Goal: Task Accomplishment & Management: Complete application form

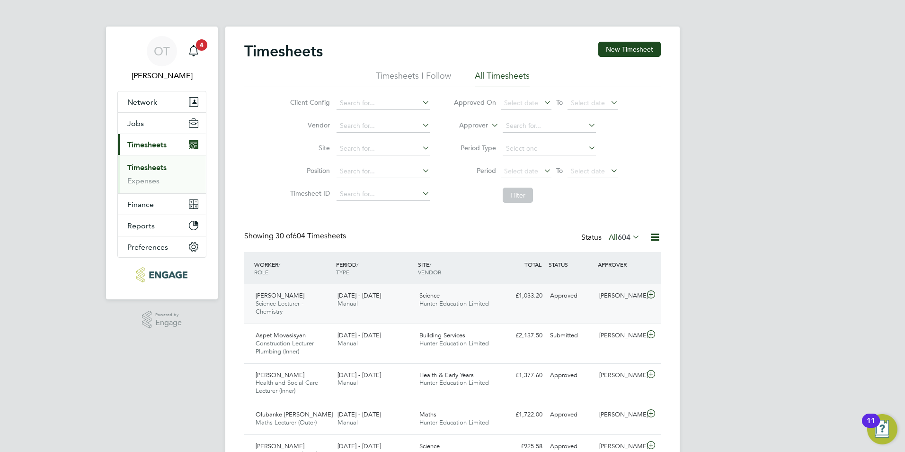
drag, startPoint x: 414, startPoint y: 302, endPoint x: 419, endPoint y: 299, distance: 5.4
click at [415, 302] on div "22 - 28 Sep 2025 Manual" at bounding box center [375, 300] width 82 height 24
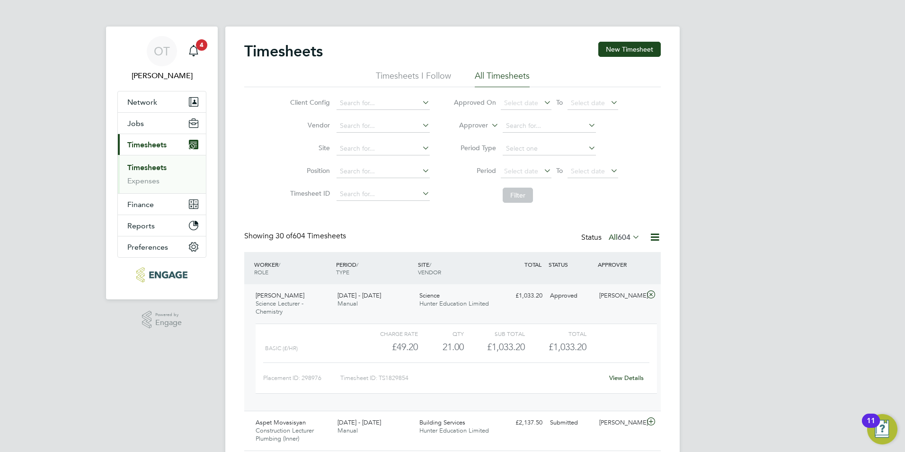
click at [623, 379] on link "View Details" at bounding box center [626, 378] width 35 height 8
click at [144, 127] on button "Jobs" at bounding box center [162, 123] width 88 height 21
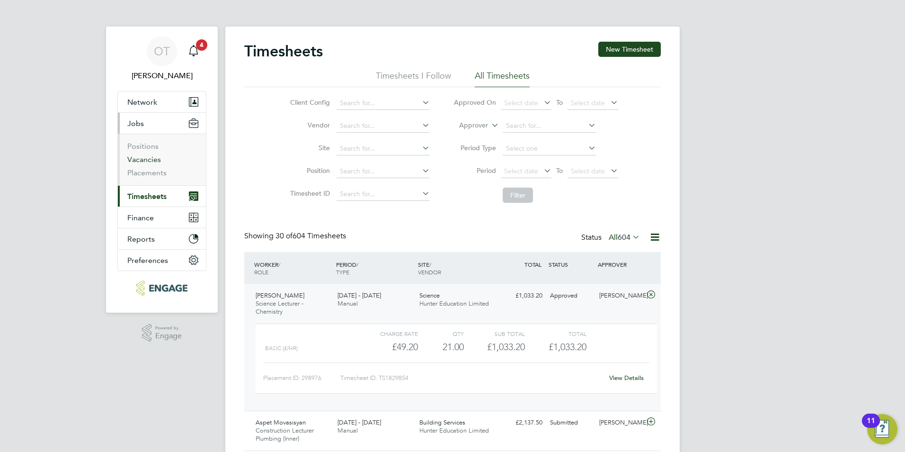
click at [146, 157] on link "Vacancies" at bounding box center [144, 159] width 34 height 9
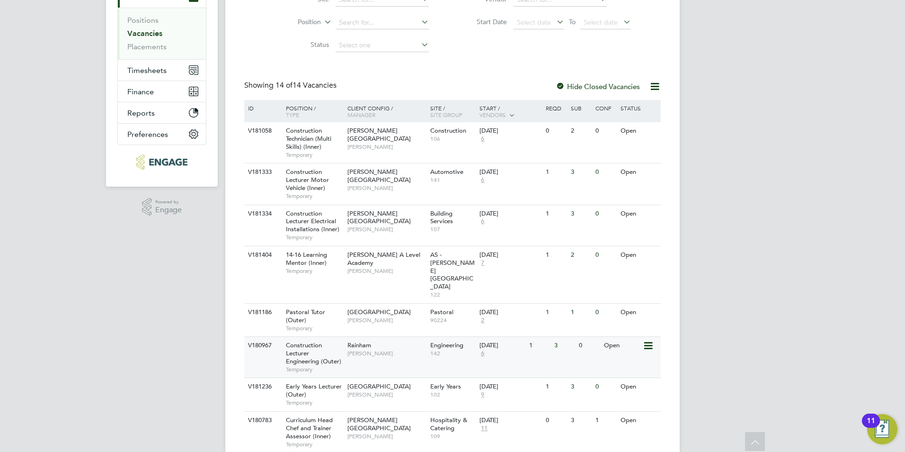
scroll to position [142, 0]
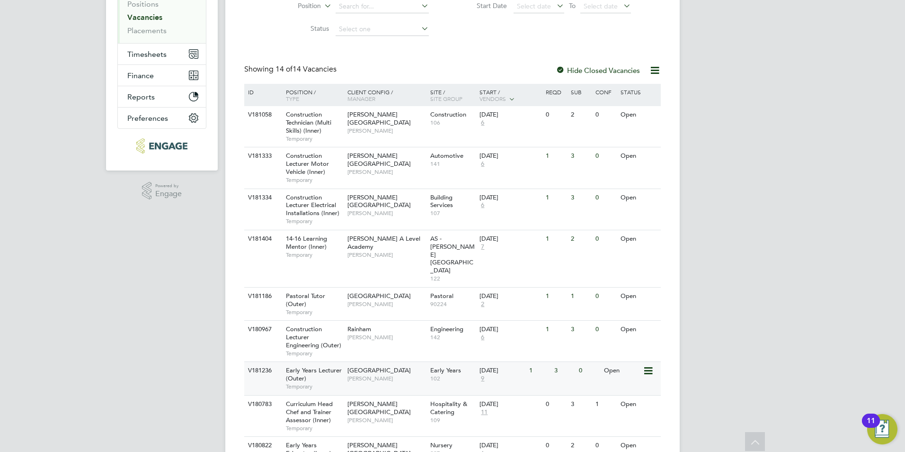
click at [372, 366] on span "[GEOGRAPHIC_DATA]" at bounding box center [379, 370] width 63 height 8
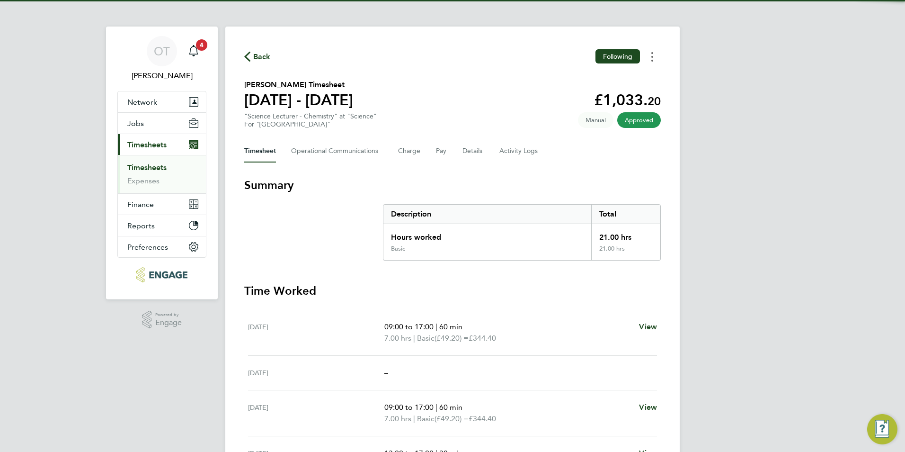
click at [658, 55] on button "Timesheets Menu" at bounding box center [652, 56] width 17 height 15
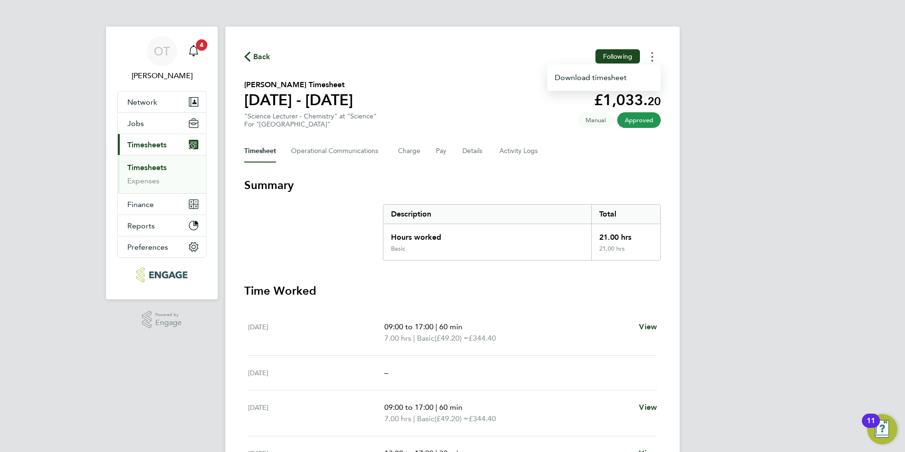
click at [651, 53] on button "Timesheets Menu" at bounding box center [652, 56] width 17 height 15
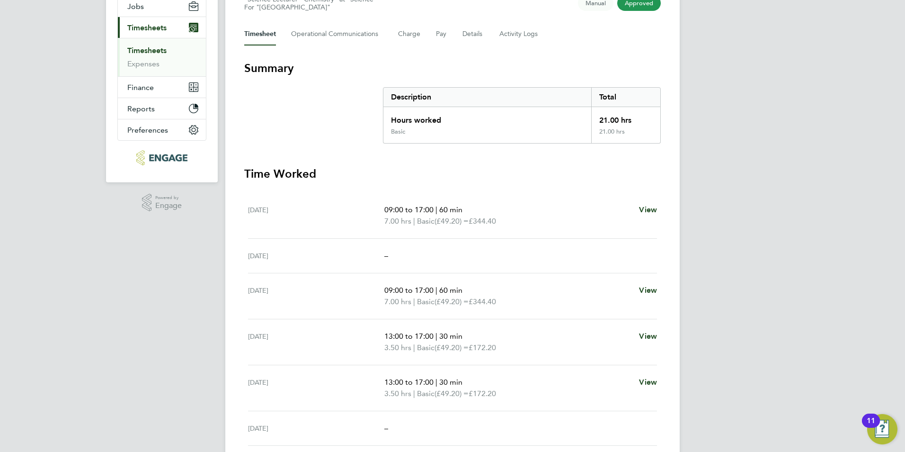
scroll to position [229, 0]
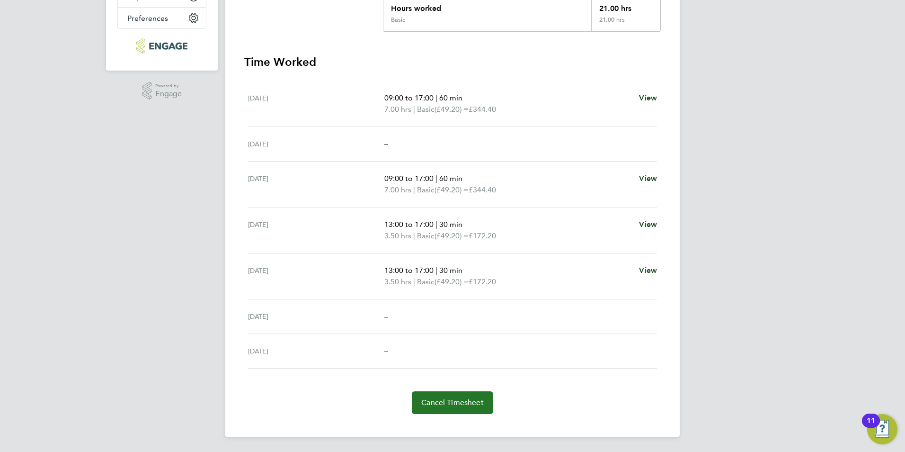
click at [430, 402] on span "Cancel Timesheet" at bounding box center [452, 402] width 63 height 9
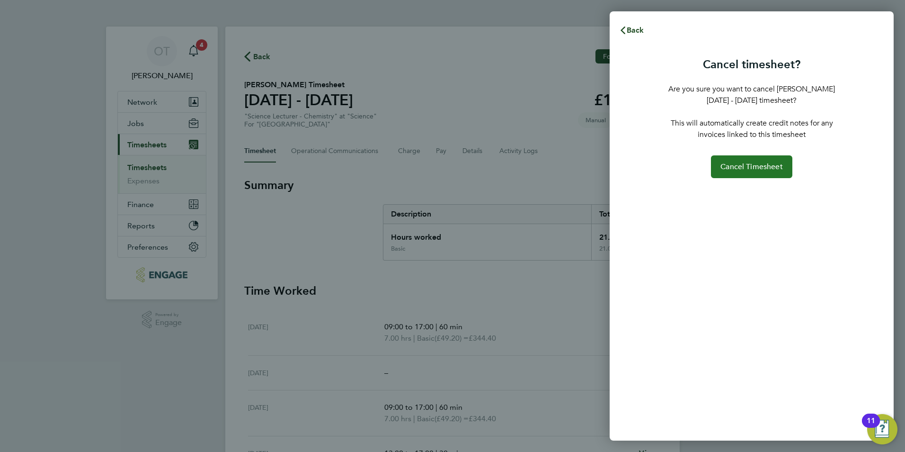
click at [783, 162] on span "Cancel Timesheet" at bounding box center [752, 166] width 63 height 9
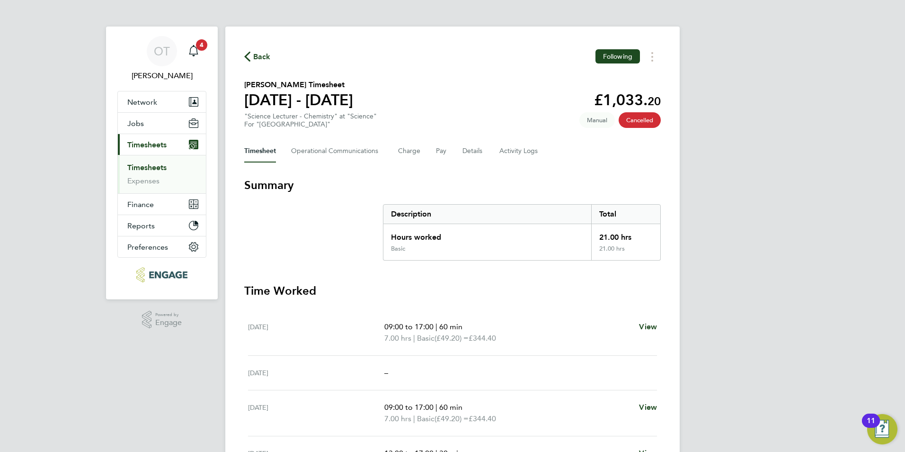
click at [259, 49] on div "Back Following" at bounding box center [452, 56] width 417 height 15
click at [260, 53] on span "Back" at bounding box center [262, 56] width 18 height 11
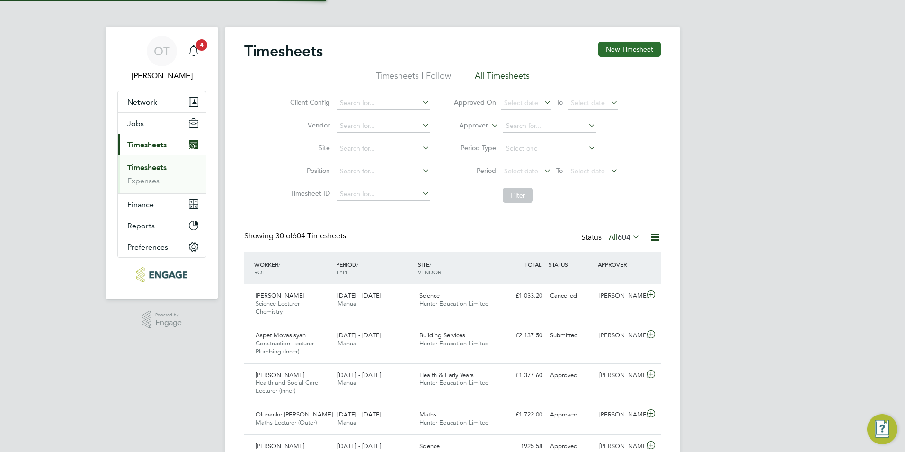
click at [614, 51] on button "New Timesheet" at bounding box center [630, 49] width 63 height 15
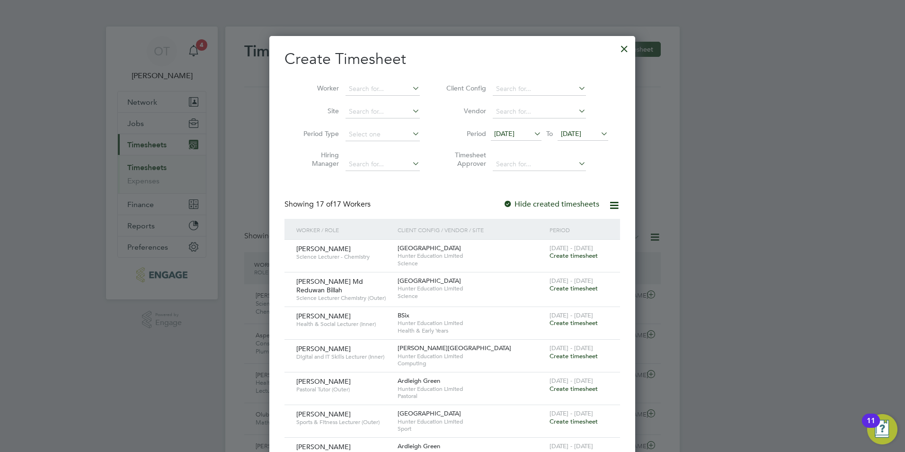
click at [557, 255] on span "Create timesheet" at bounding box center [574, 255] width 48 height 8
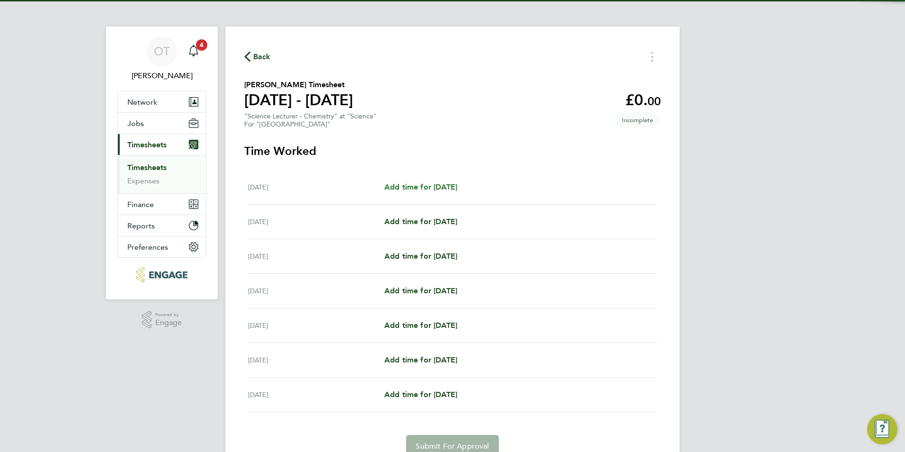
click at [457, 190] on span "Add time for [DATE]" at bounding box center [421, 186] width 73 height 9
select select "60"
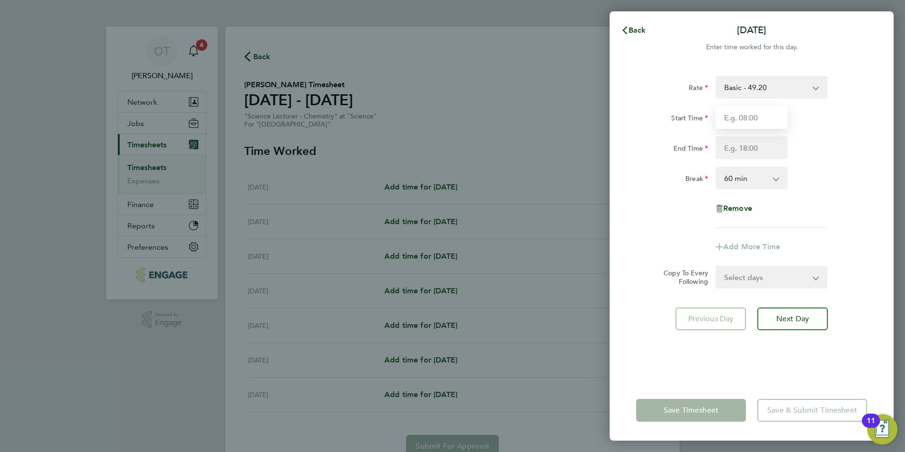
click at [762, 128] on input "Start Time" at bounding box center [752, 117] width 72 height 23
type input "09:00"
type input "17:00"
click at [828, 135] on div "Start Time 09:00 End Time 17:00" at bounding box center [752, 132] width 239 height 53
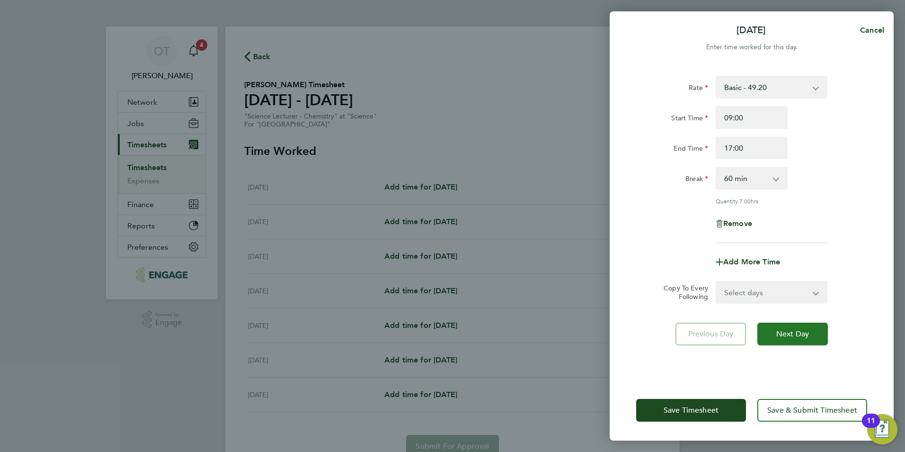
click at [808, 324] on button "Next Day" at bounding box center [793, 333] width 71 height 23
select select "60"
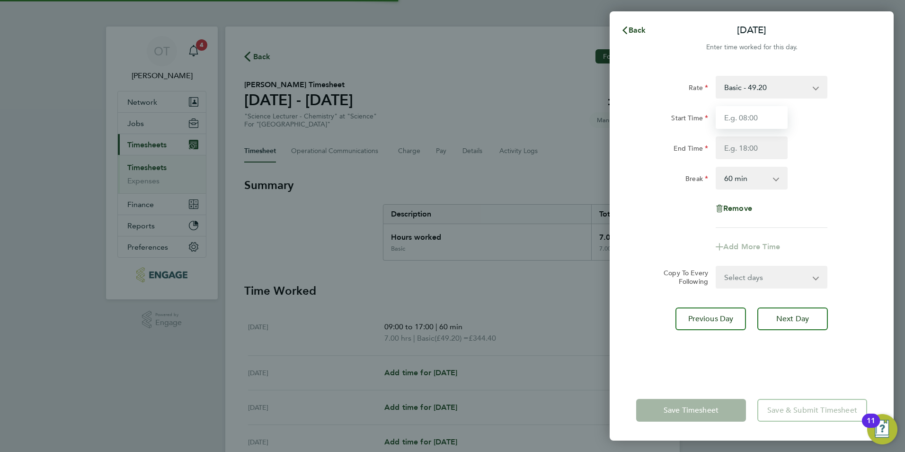
click at [745, 121] on input "Start Time" at bounding box center [752, 117] width 72 height 23
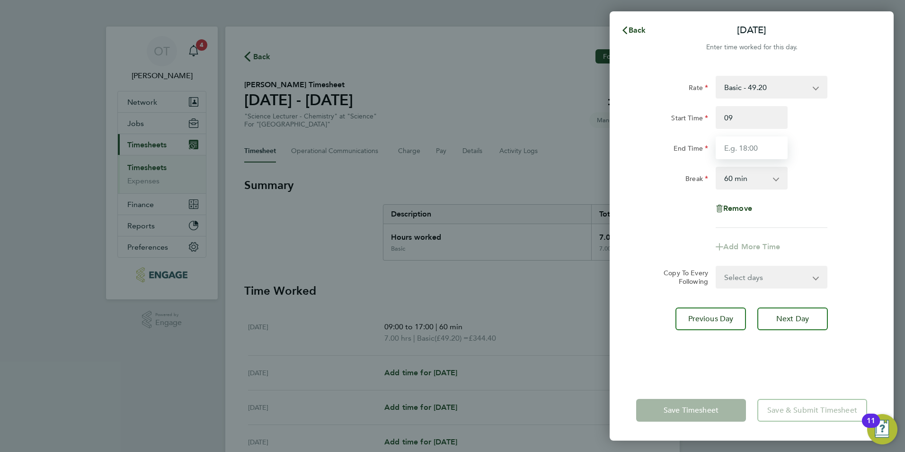
type input "09:00"
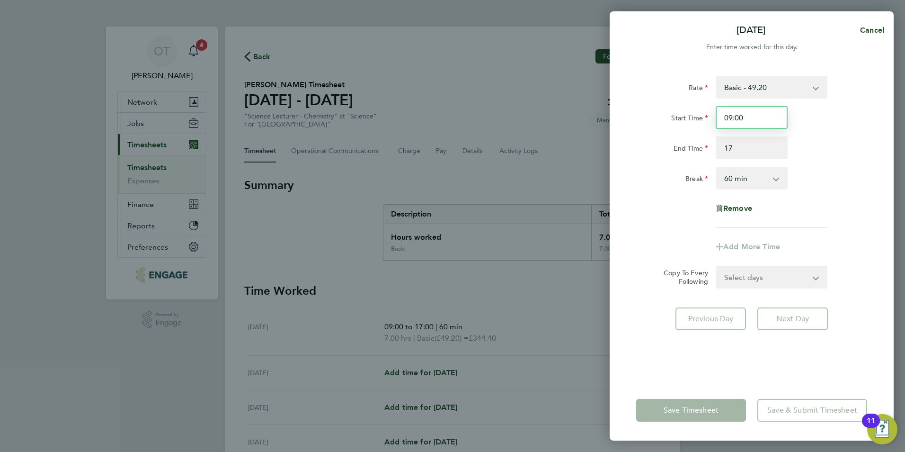
type input "17:00"
click at [784, 121] on input "09:00" at bounding box center [752, 117] width 72 height 23
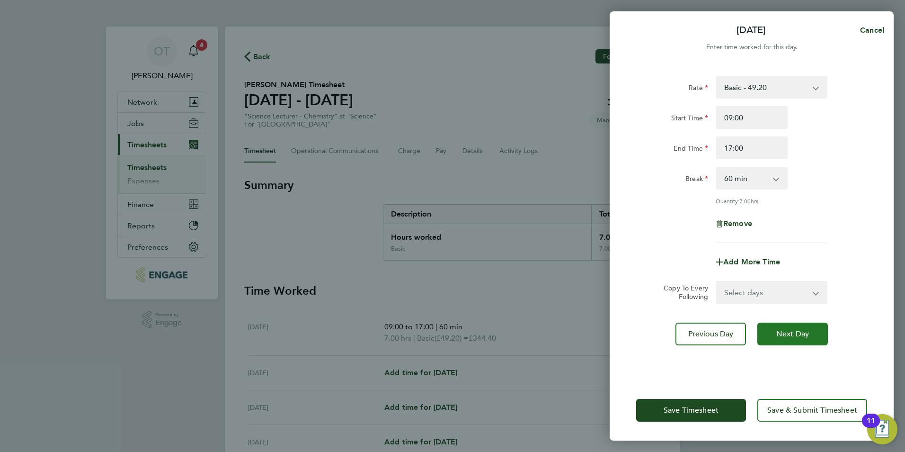
click at [805, 339] on button "Next Day" at bounding box center [793, 333] width 71 height 23
select select "60"
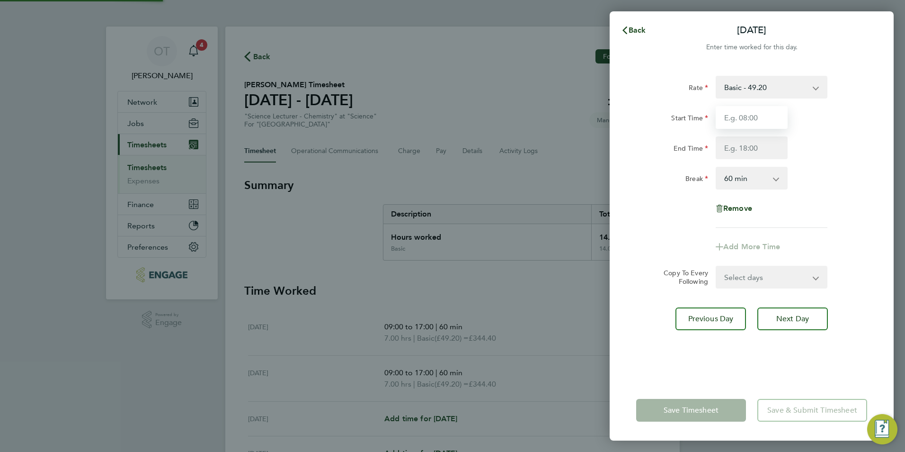
click at [749, 108] on input "Start Time" at bounding box center [752, 117] width 72 height 23
type input "09:00"
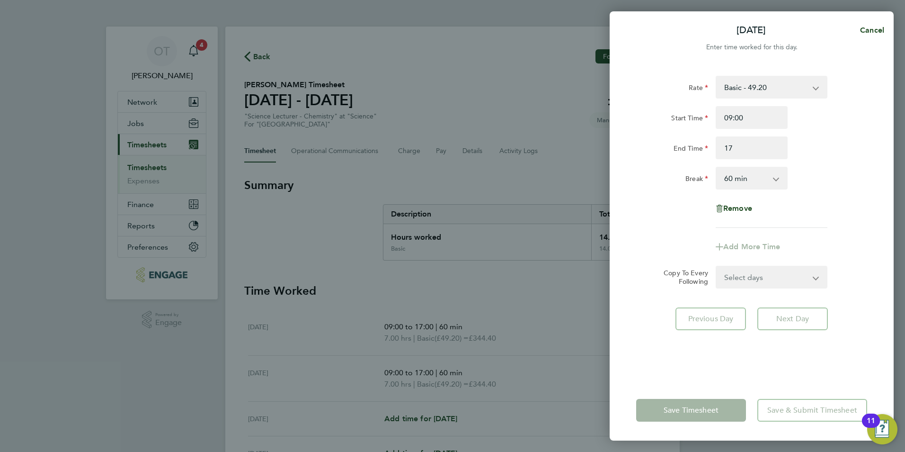
type input "17:00"
click at [821, 127] on div "Start Time 09:00" at bounding box center [752, 117] width 239 height 23
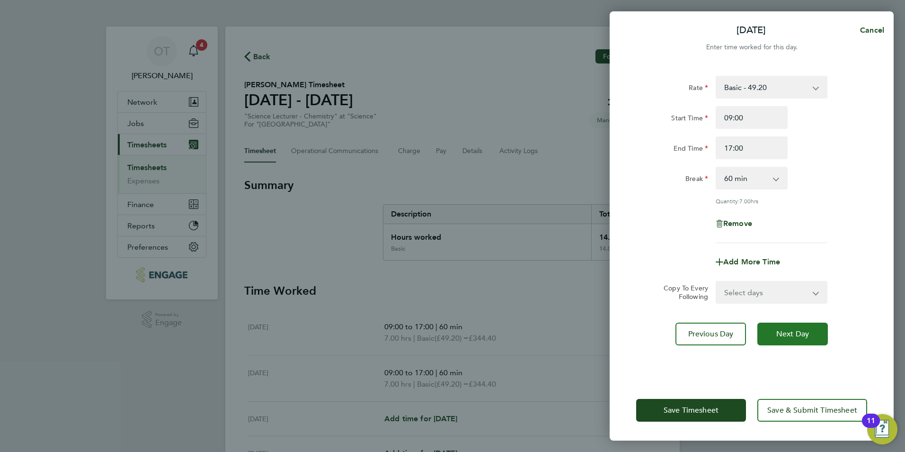
click at [794, 332] on span "Next Day" at bounding box center [793, 333] width 33 height 9
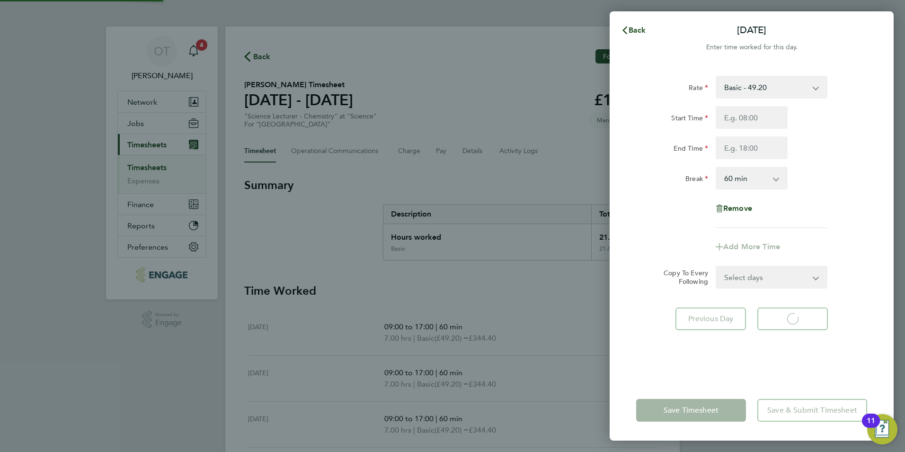
select select "60"
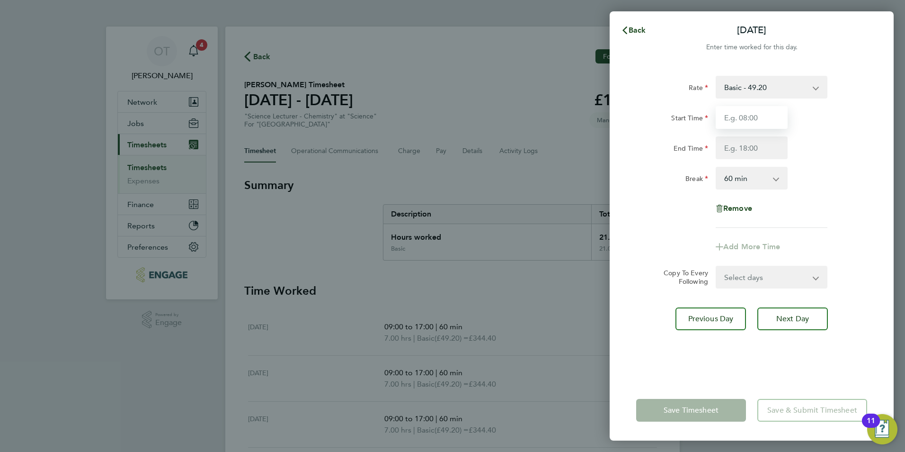
drag, startPoint x: 743, startPoint y: 124, endPoint x: 750, endPoint y: 121, distance: 7.7
click at [743, 124] on input "Start Time" at bounding box center [752, 117] width 72 height 23
type input "09:00"
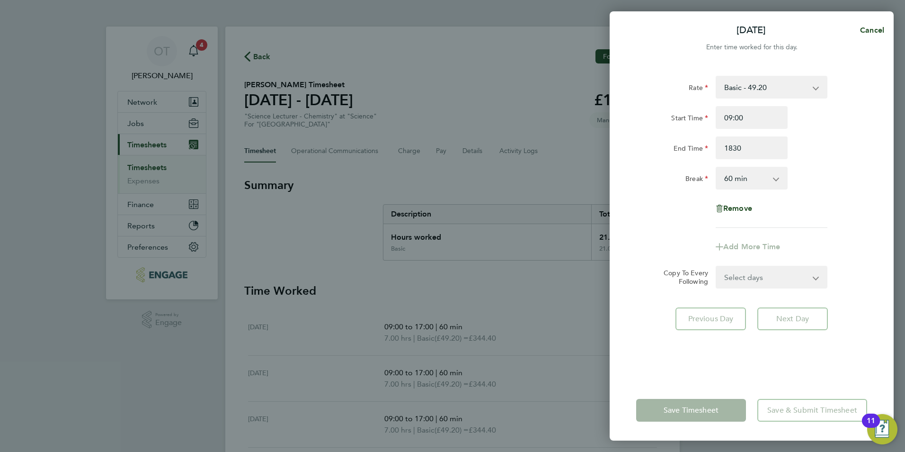
type input "18:30"
click at [801, 145] on div "End Time 18:30" at bounding box center [752, 147] width 239 height 23
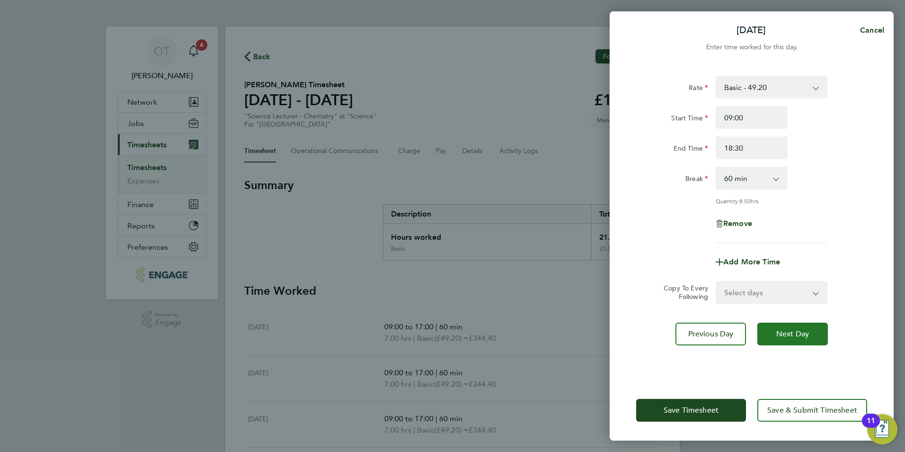
click at [785, 327] on button "Next Day" at bounding box center [793, 333] width 71 height 23
select select "60"
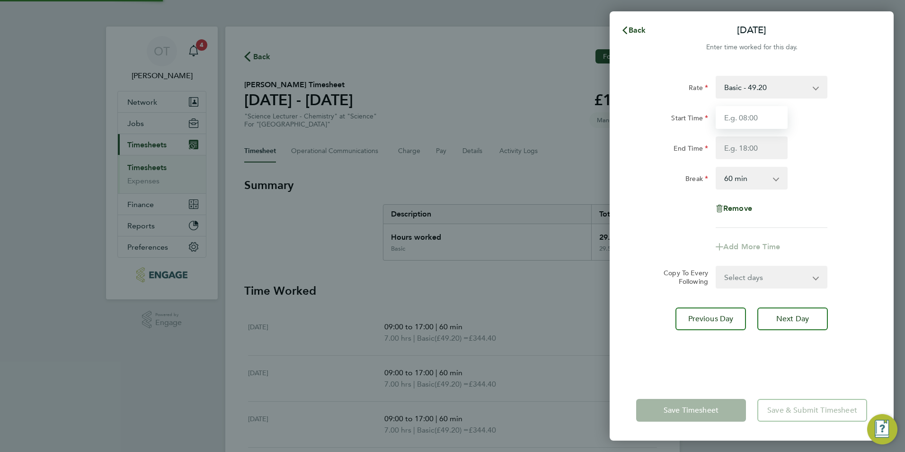
click at [752, 124] on input "Start Time" at bounding box center [752, 117] width 72 height 23
type input "09:00"
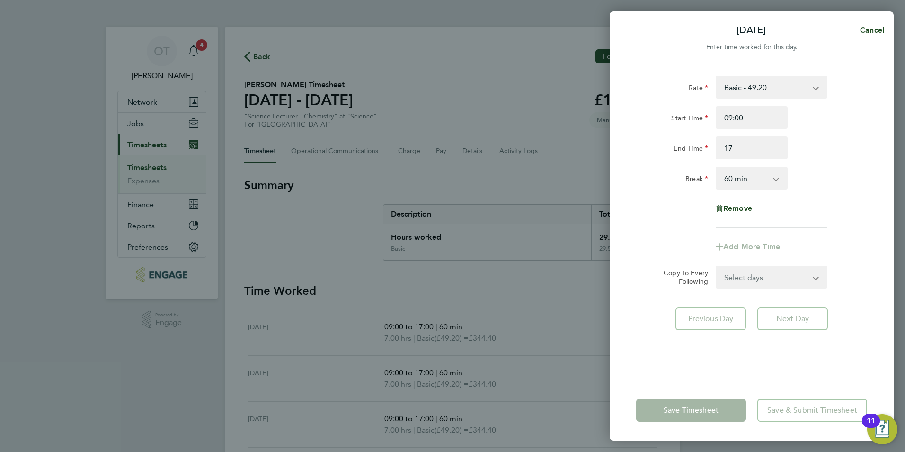
type input "17:00"
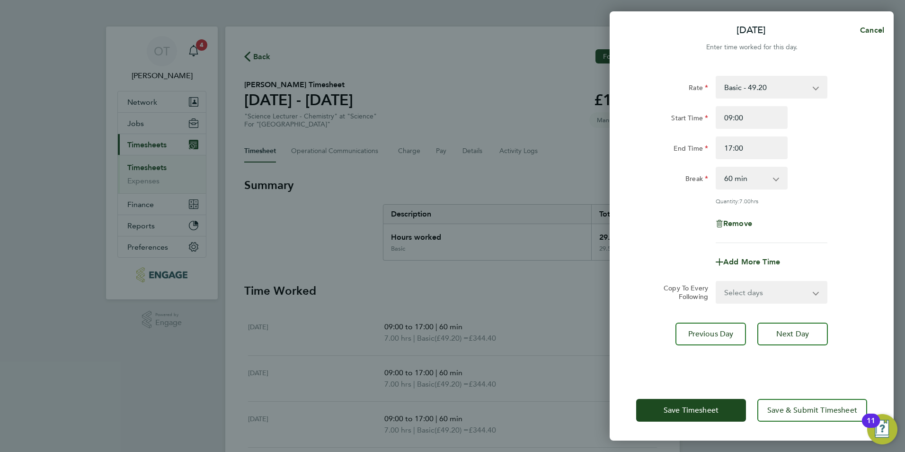
click at [807, 123] on div "Start Time 09:00" at bounding box center [752, 117] width 239 height 23
click at [688, 407] on span "Save Timesheet" at bounding box center [691, 409] width 55 height 9
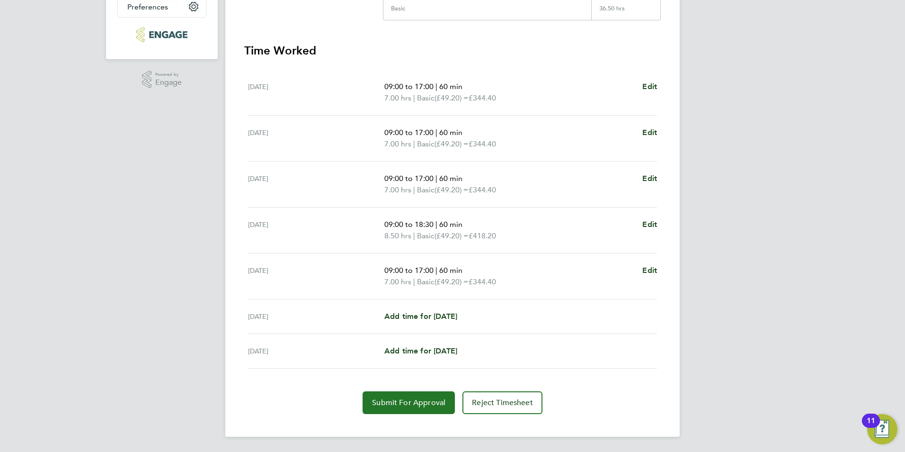
click at [438, 408] on button "Submit For Approval" at bounding box center [409, 402] width 92 height 23
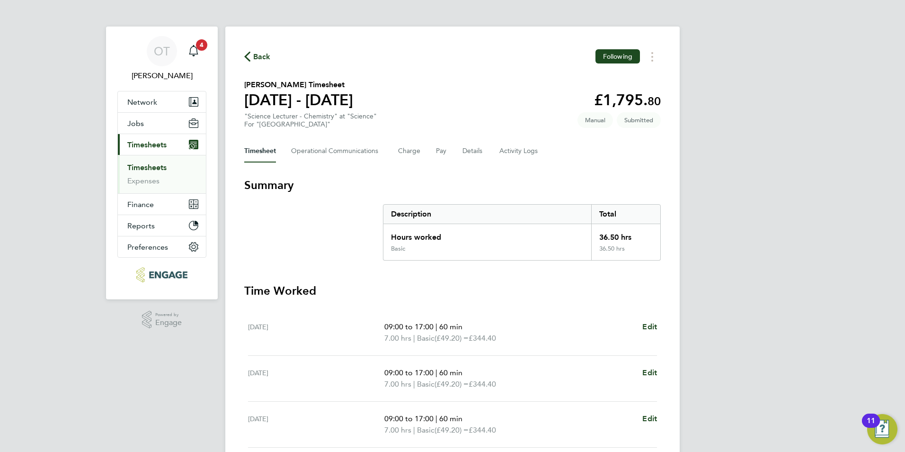
click at [268, 65] on div "Back Following Abdul Haq's Timesheet 22 - 28 Sept 2025 £1,795. 80 "Science Lect…" at bounding box center [452, 352] width 455 height 650
click at [265, 56] on span "Back" at bounding box center [262, 56] width 18 height 11
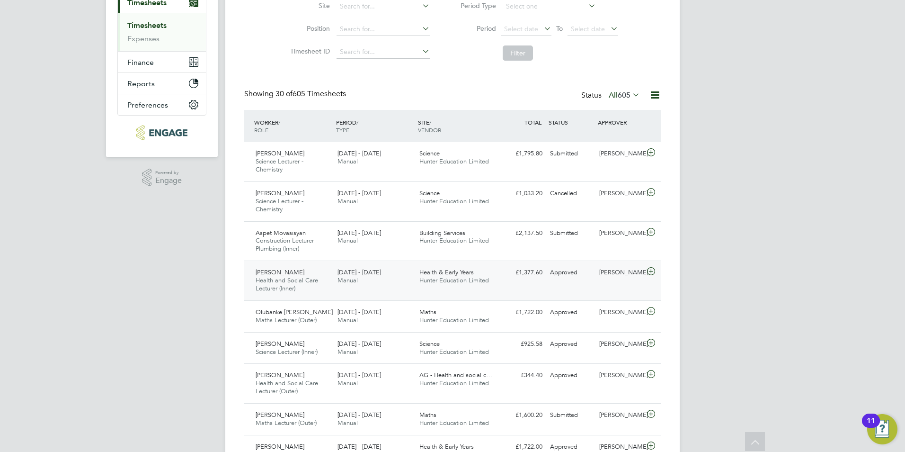
click at [484, 277] on span "Hunter Education Limited" at bounding box center [455, 280] width 70 height 8
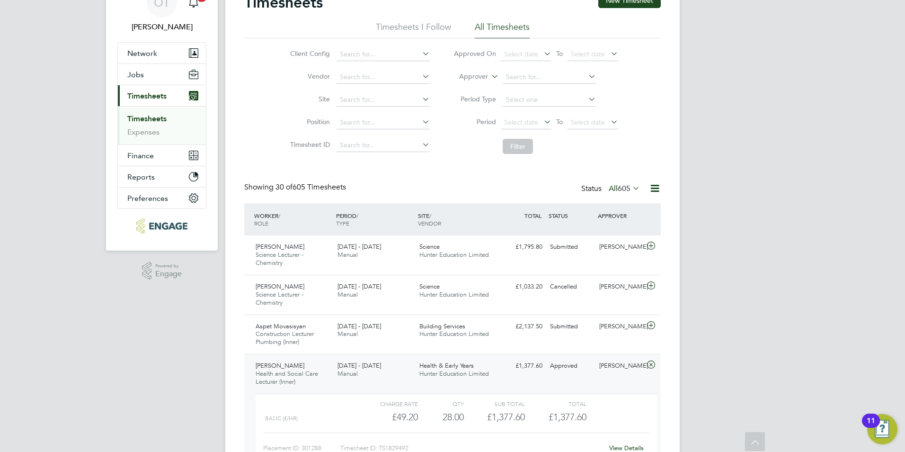
scroll to position [47, 0]
click at [141, 77] on span "Jobs" at bounding box center [135, 76] width 17 height 9
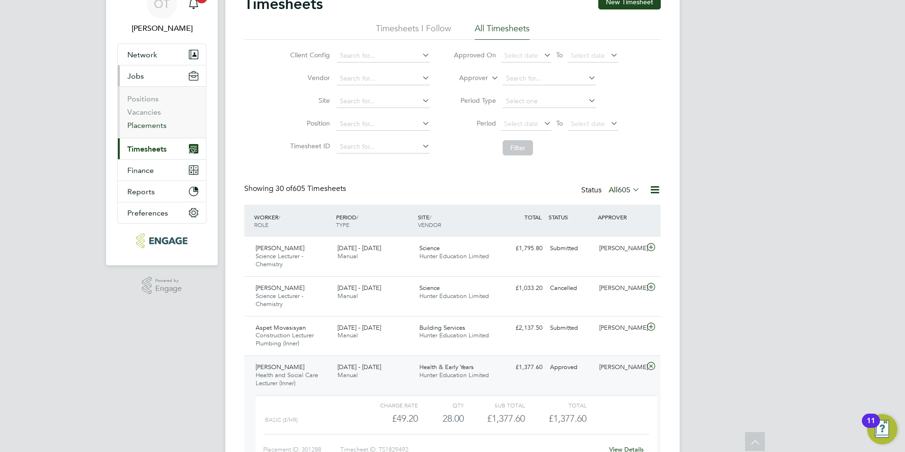
drag, startPoint x: 148, startPoint y: 124, endPoint x: 152, endPoint y: 129, distance: 6.7
click at [148, 124] on link "Placements" at bounding box center [146, 125] width 39 height 9
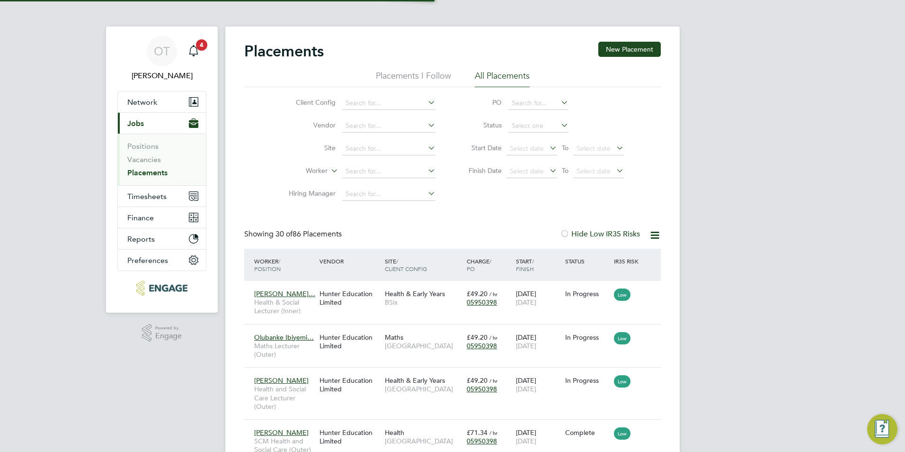
scroll to position [36, 82]
click at [368, 174] on input at bounding box center [388, 171] width 93 height 13
click at [393, 179] on li "Winnie Wheeldon" at bounding box center [389, 184] width 94 height 13
type input "Winnie Wheeldon"
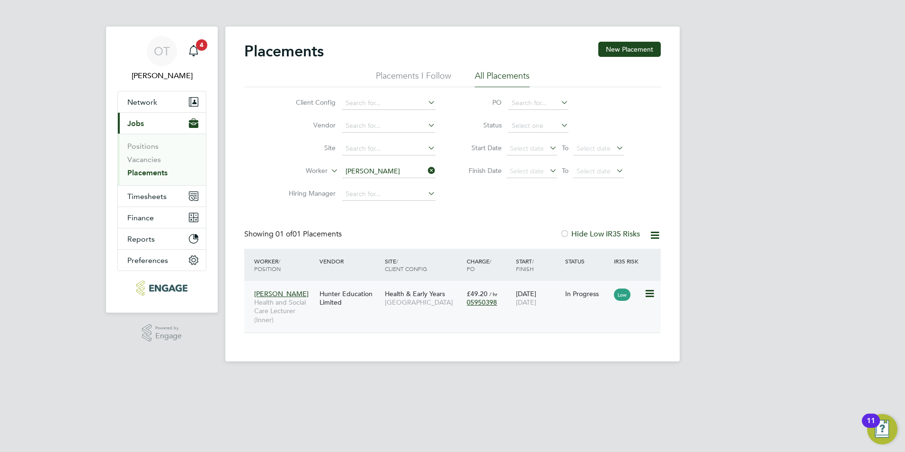
click at [365, 312] on div "Winnie Wheeldon Health and Social Care Lecturer (Inner) Hunter Education Limite…" at bounding box center [452, 307] width 417 height 52
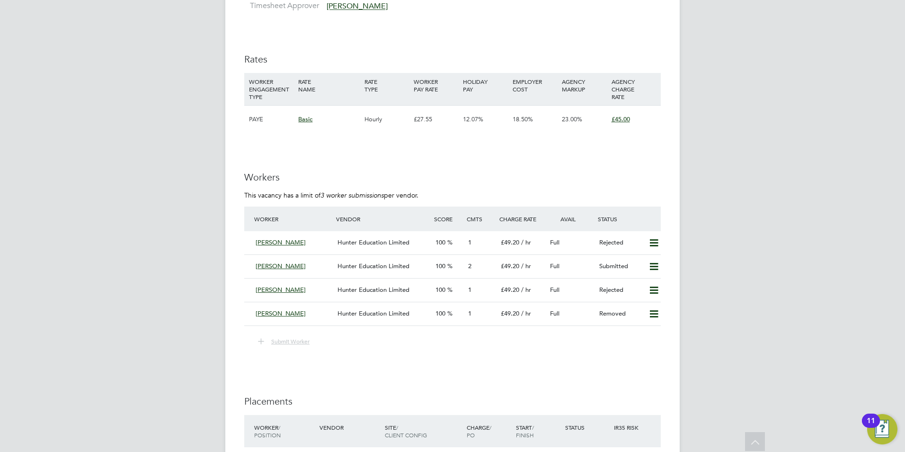
scroll to position [1515, 0]
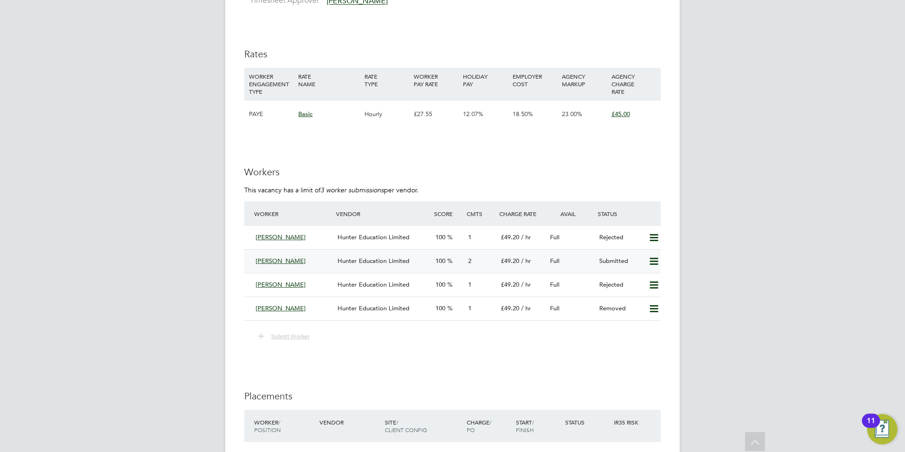
click at [380, 262] on span "Hunter Education Limited" at bounding box center [374, 261] width 72 height 8
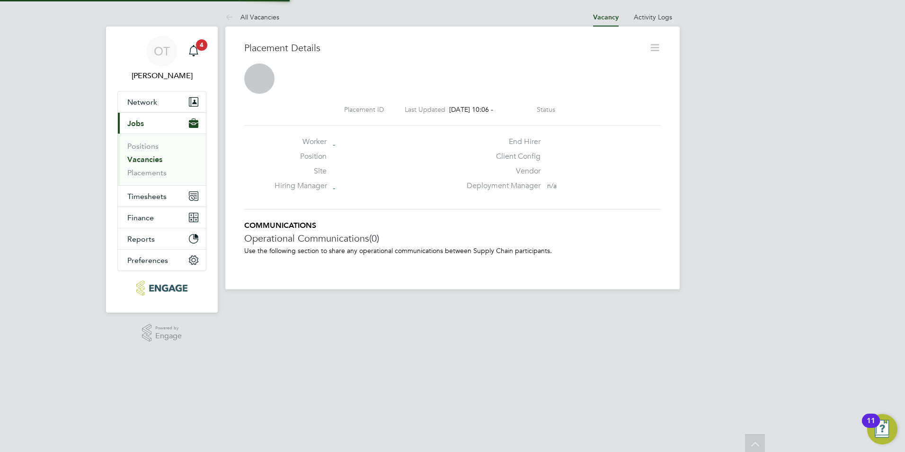
scroll to position [5, 5]
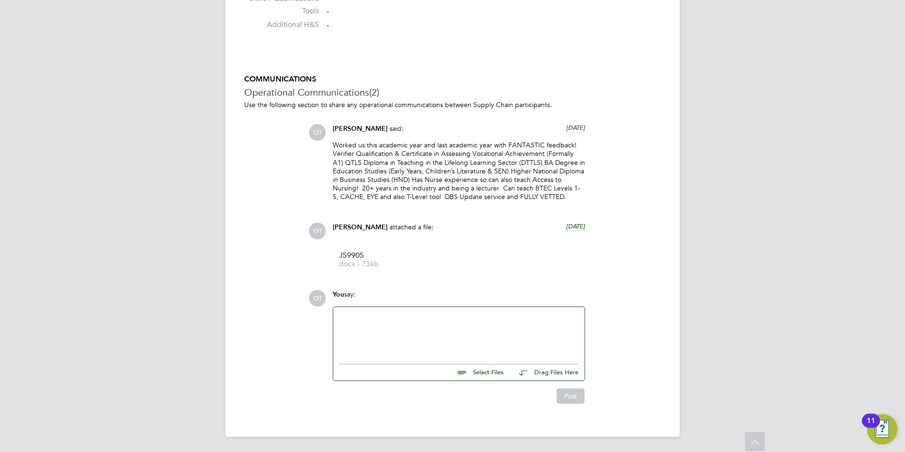
click at [434, 385] on div "Post" at bounding box center [459, 392] width 262 height 23
click at [438, 348] on div at bounding box center [459, 333] width 240 height 41
click at [560, 387] on div "Post" at bounding box center [459, 392] width 262 height 23
click at [567, 394] on button "Post" at bounding box center [571, 395] width 28 height 15
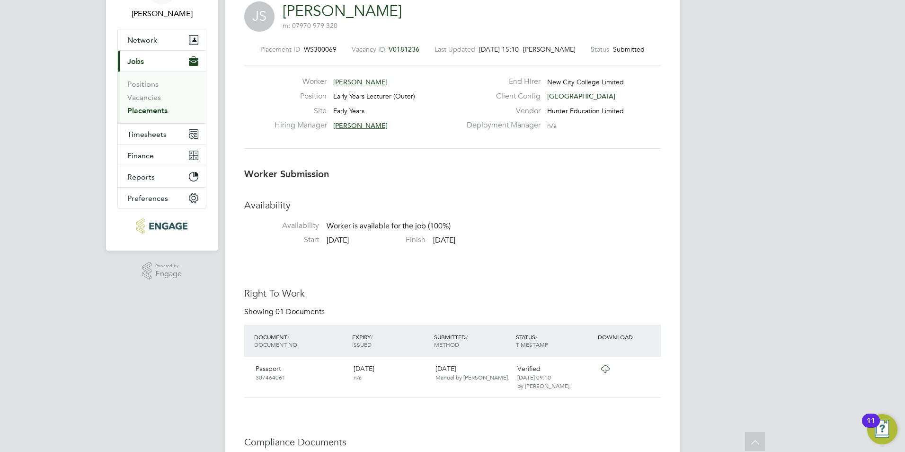
scroll to position [0, 0]
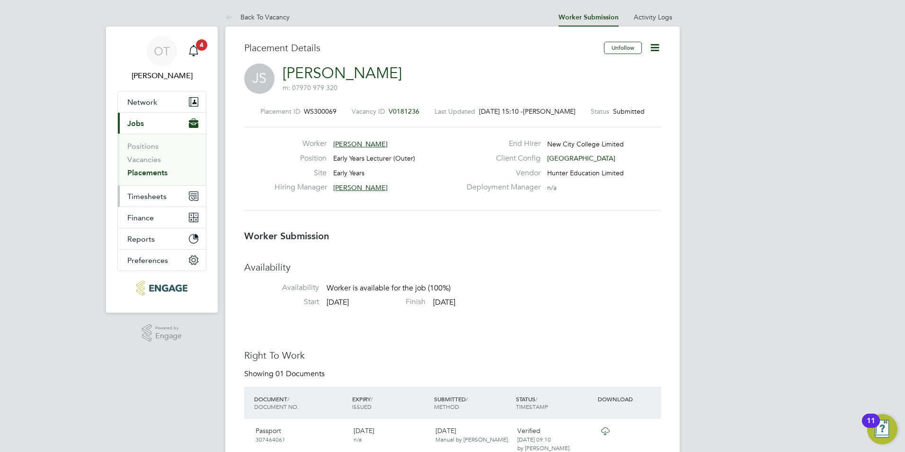
click at [156, 192] on span "Timesheets" at bounding box center [146, 196] width 39 height 9
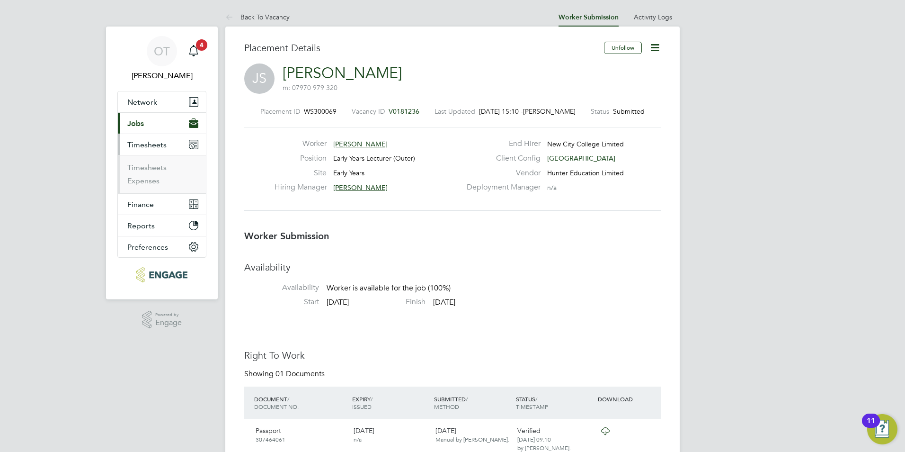
click at [151, 173] on li "Timesheets" at bounding box center [162, 169] width 71 height 13
click at [152, 165] on link "Timesheets" at bounding box center [146, 167] width 39 height 9
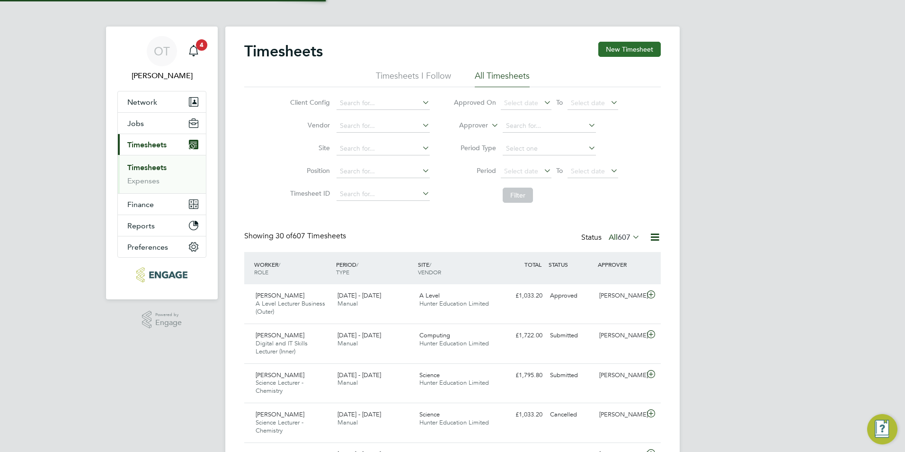
scroll to position [32, 82]
click at [617, 54] on button "New Timesheet" at bounding box center [630, 49] width 63 height 15
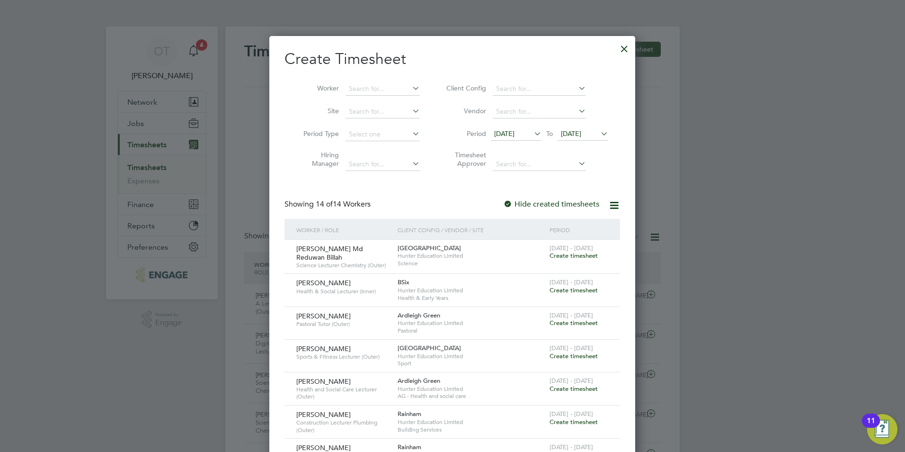
click at [585, 289] on span "Create timesheet" at bounding box center [574, 290] width 48 height 8
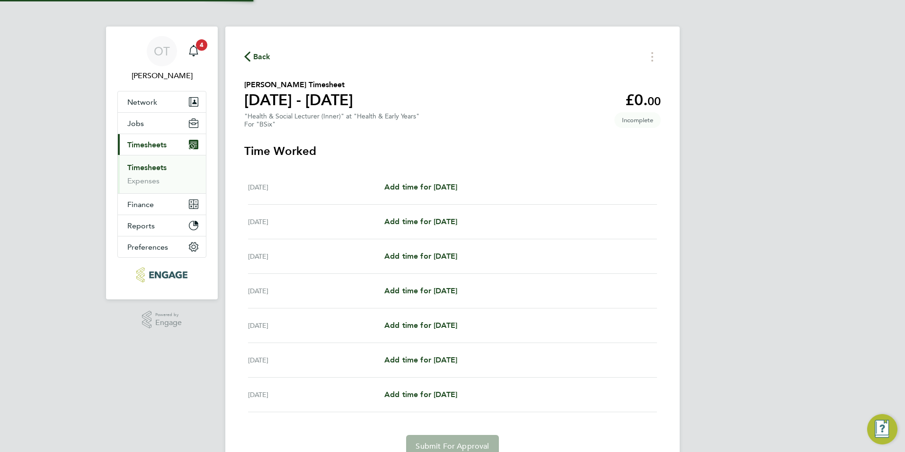
click at [443, 180] on div "[DATE] Add time for [DATE] Add time for [DATE]" at bounding box center [452, 187] width 409 height 35
click at [443, 184] on span "Add time for [DATE]" at bounding box center [421, 186] width 73 height 9
select select "60"
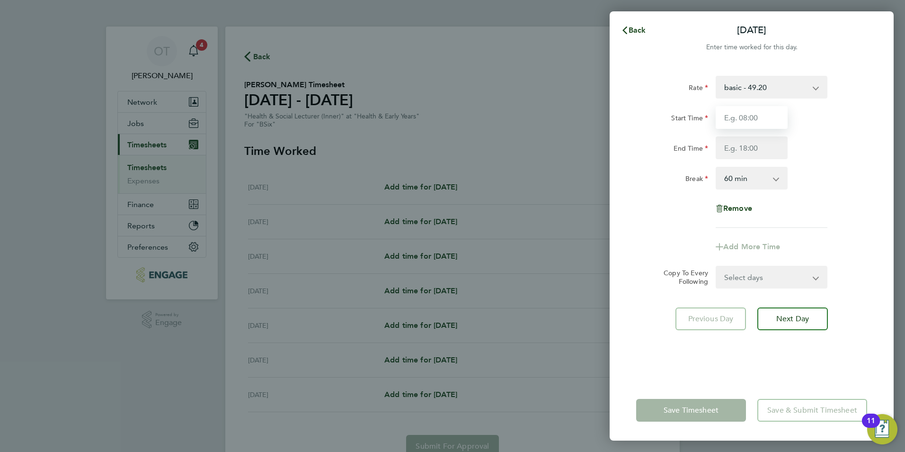
click at [734, 116] on input "Start Time" at bounding box center [752, 117] width 72 height 23
type input "09:00"
click at [805, 125] on div "Start Time 09:00" at bounding box center [752, 117] width 239 height 23
type input "17:00"
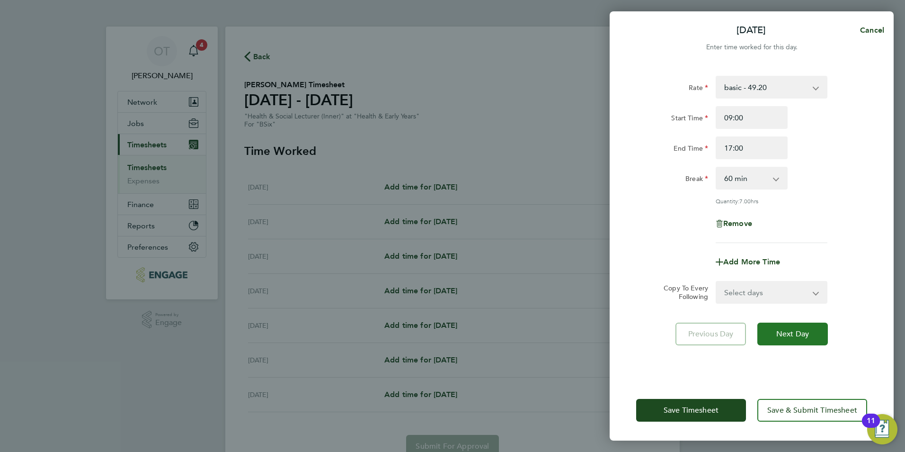
click at [785, 326] on button "Next Day" at bounding box center [793, 333] width 71 height 23
select select "60"
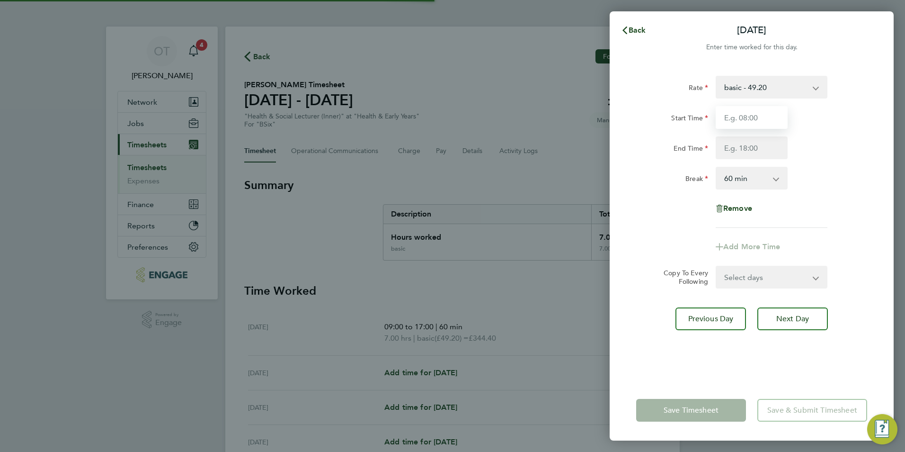
click at [750, 118] on input "Start Time" at bounding box center [752, 117] width 72 height 23
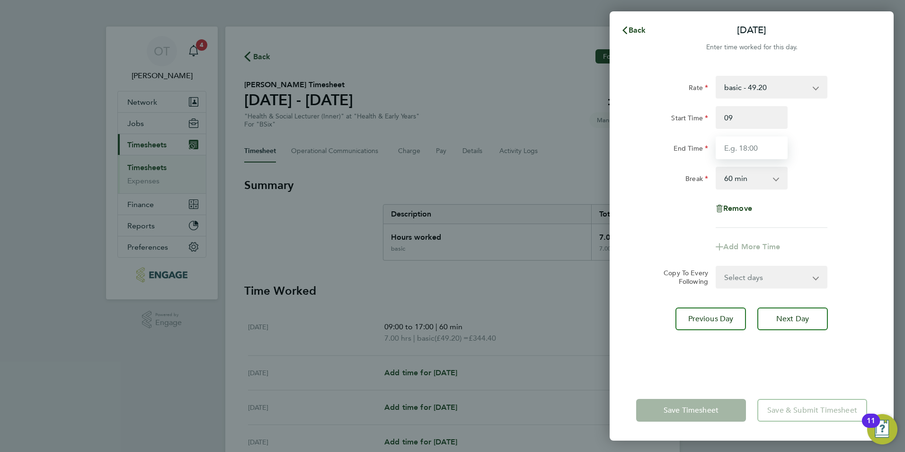
type input "09:00"
type input "17:00"
click at [828, 123] on div "Start Time 09:00" at bounding box center [752, 117] width 239 height 23
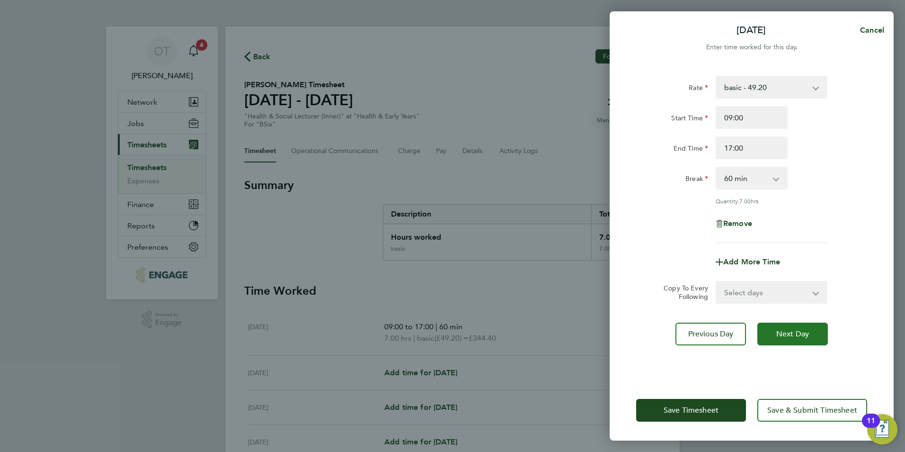
click at [798, 324] on button "Next Day" at bounding box center [793, 333] width 71 height 23
select select "60"
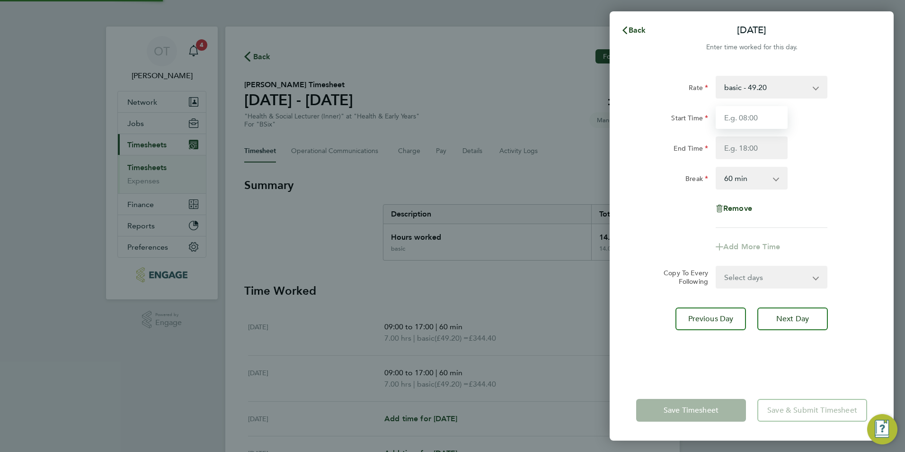
click at [744, 115] on input "Start Time" at bounding box center [752, 117] width 72 height 23
type input "09:00"
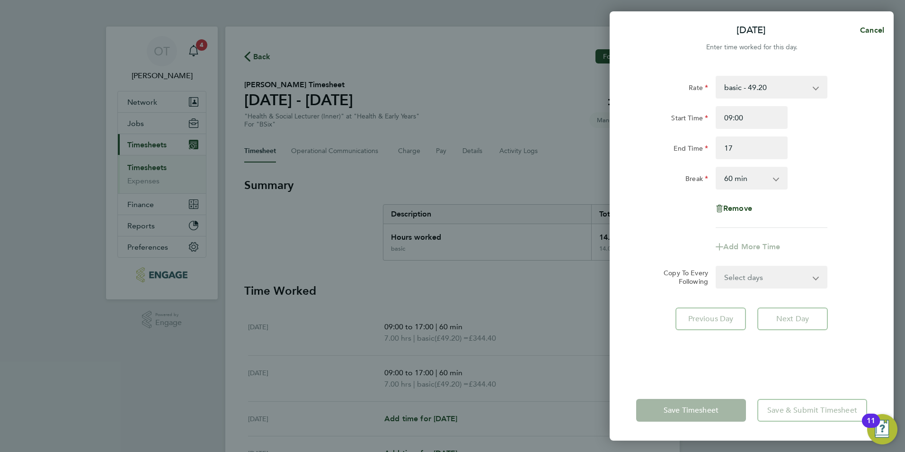
type input "17:00"
click at [814, 140] on div "End Time 17:00" at bounding box center [752, 147] width 239 height 23
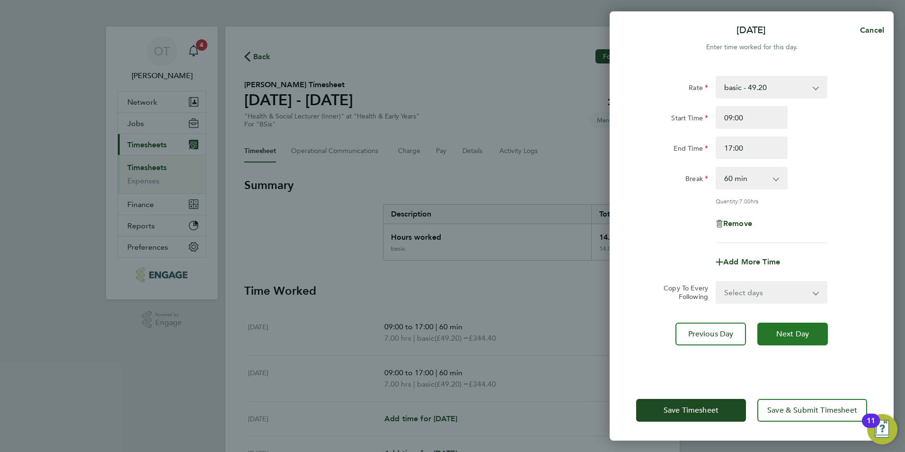
click at [787, 327] on button "Next Day" at bounding box center [793, 333] width 71 height 23
select select "60"
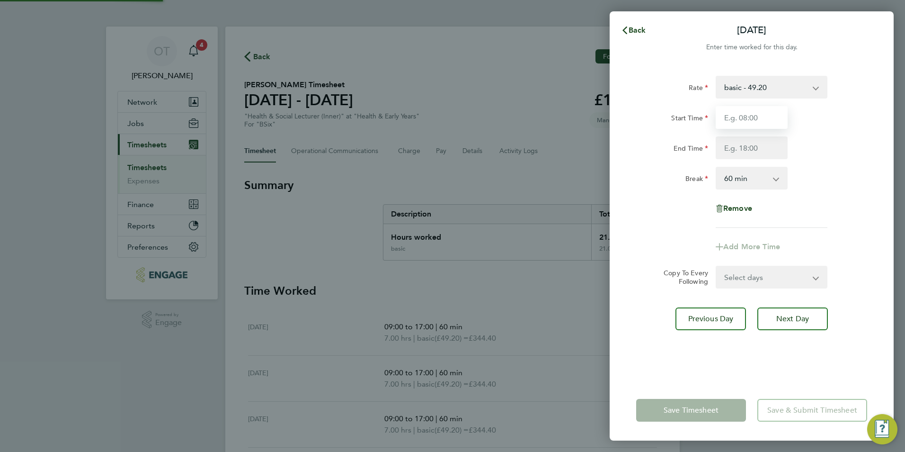
click at [738, 116] on input "Start Time" at bounding box center [752, 117] width 72 height 23
type input "09:00"
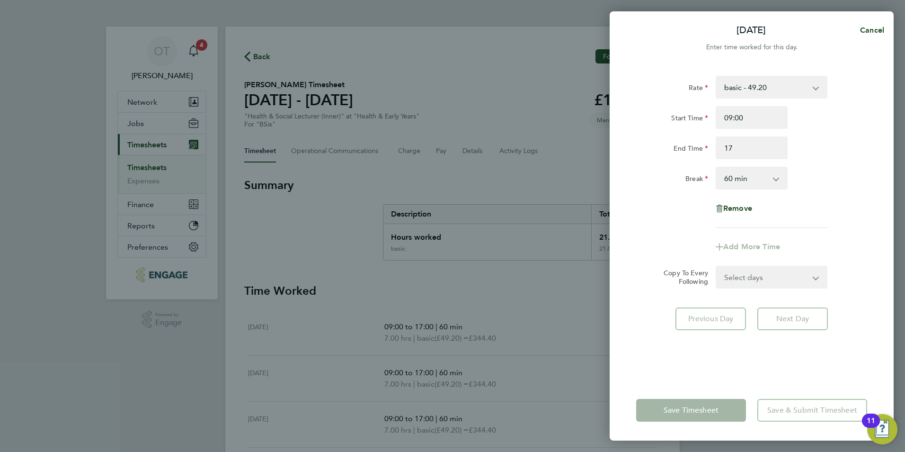
type input "17:00"
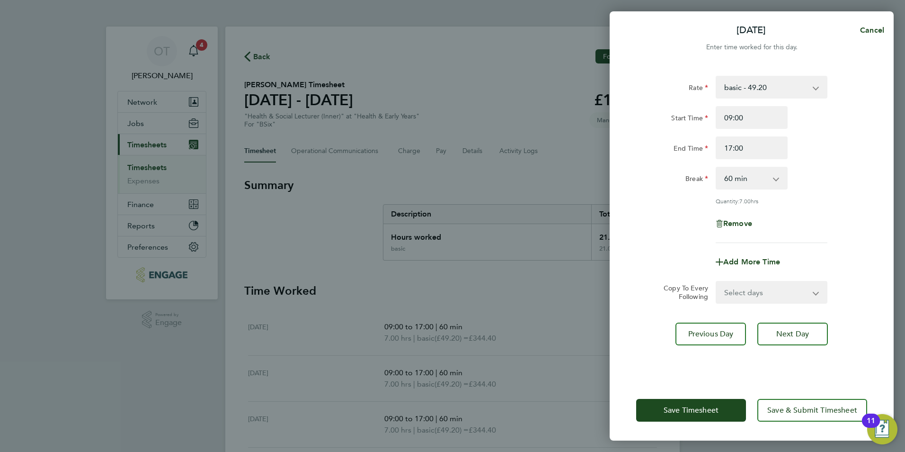
drag, startPoint x: 826, startPoint y: 128, endPoint x: 828, endPoint y: 141, distance: 13.0
click at [826, 128] on div "Start Time 09:00" at bounding box center [752, 117] width 239 height 23
click at [676, 421] on div "Save Timesheet Save & Submit Timesheet" at bounding box center [752, 410] width 284 height 61
click at [680, 408] on span "Save Timesheet" at bounding box center [691, 409] width 55 height 9
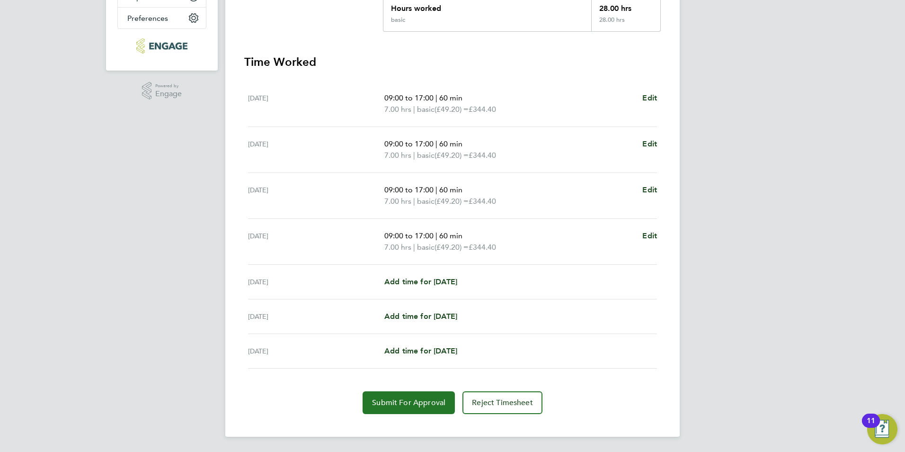
click at [428, 402] on span "Submit For Approval" at bounding box center [408, 402] width 73 height 9
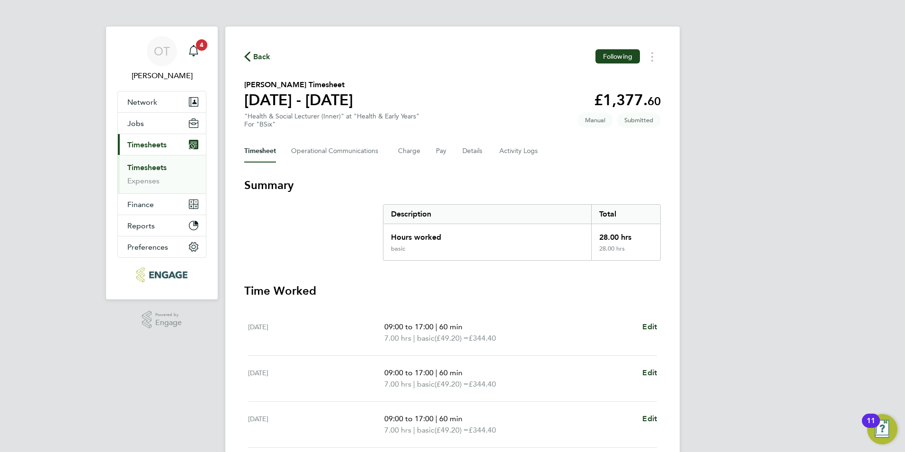
click at [263, 52] on span "Back" at bounding box center [262, 56] width 18 height 11
